Goal: Find specific page/section: Find specific page/section

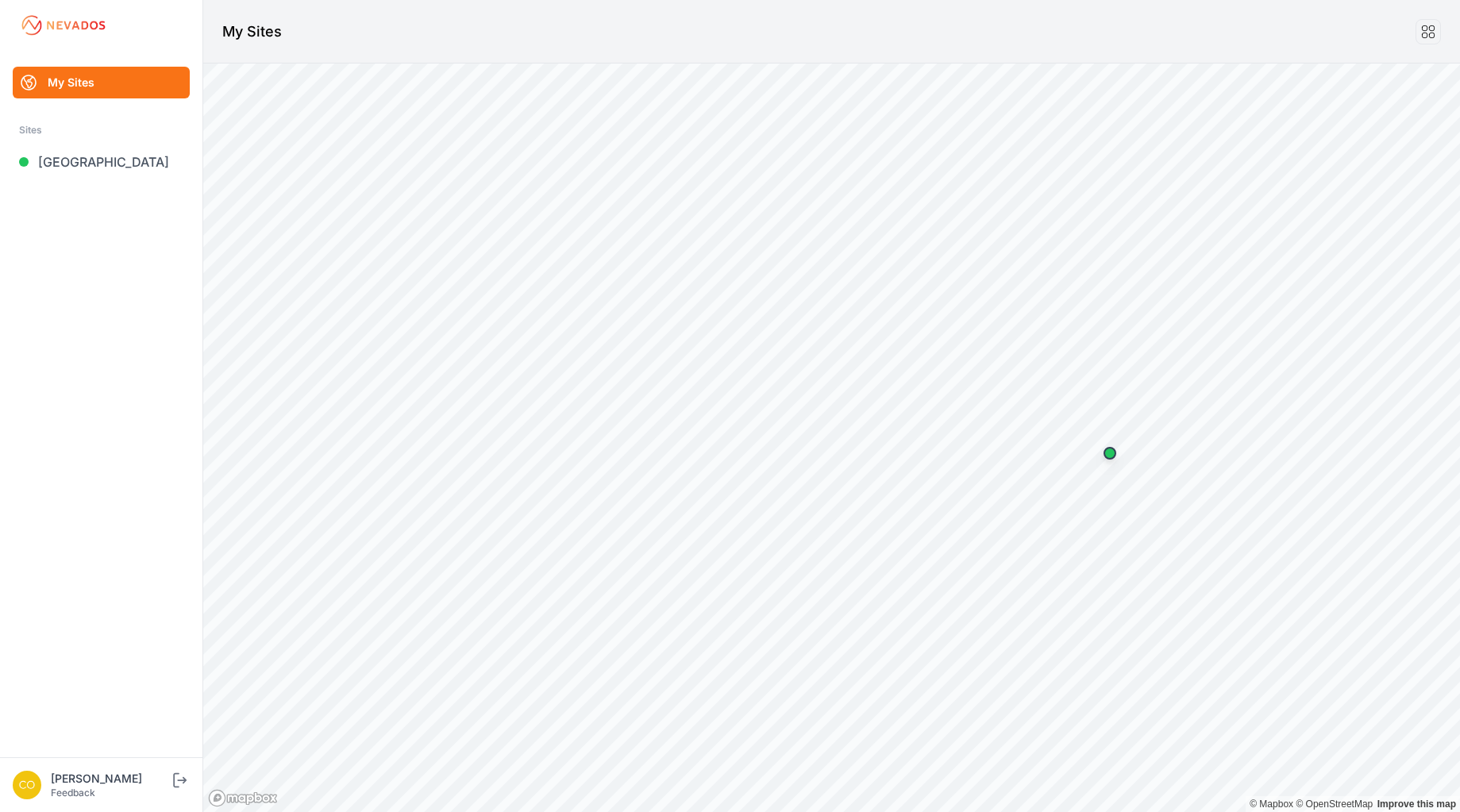
drag, startPoint x: 888, startPoint y: 40, endPoint x: 992, endPoint y: 22, distance: 105.5
click at [888, 40] on header "My Sites" at bounding box center [831, 31] width 1257 height 63
click at [180, 781] on icon "submit" at bounding box center [180, 780] width 20 height 19
click at [84, 163] on link "Blue Elk II" at bounding box center [101, 161] width 177 height 32
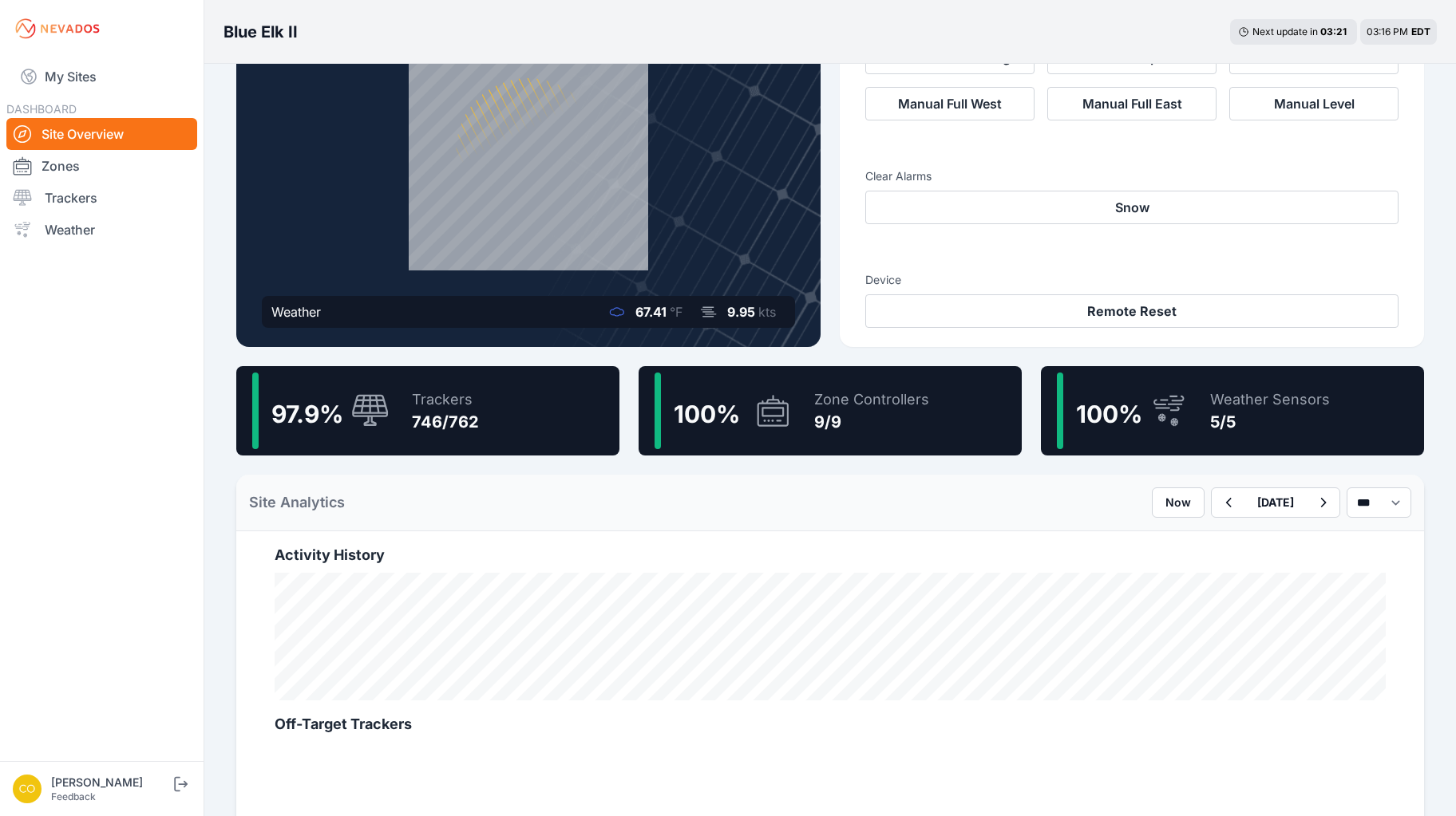
scroll to position [159, 0]
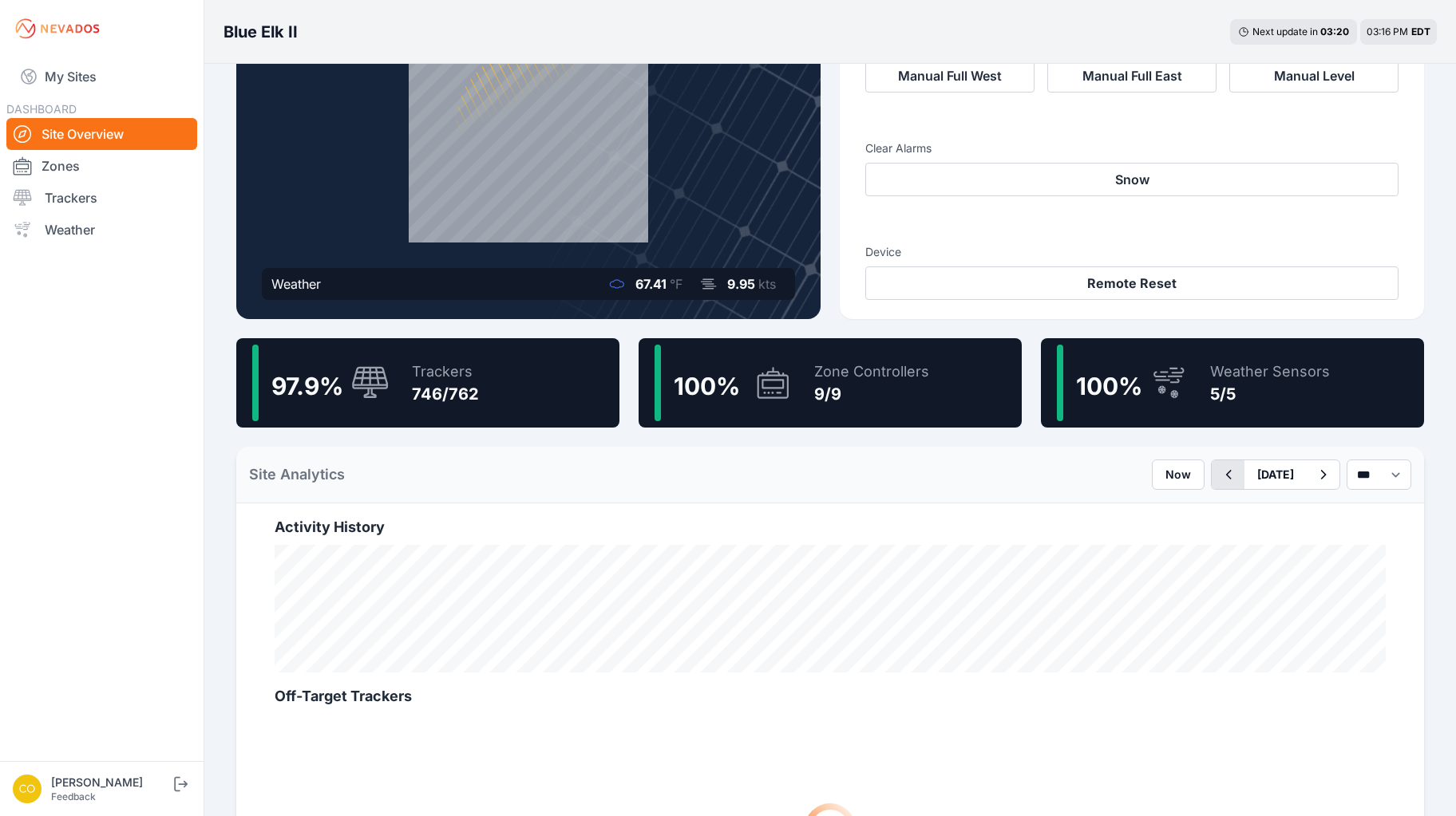
click at [1227, 476] on icon "button" at bounding box center [1229, 474] width 6 height 9
